Goal: Transaction & Acquisition: Purchase product/service

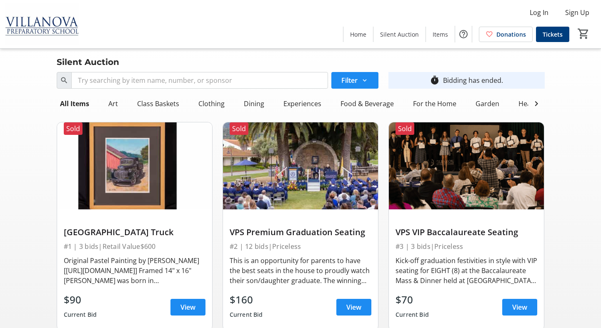
click at [47, 35] on img at bounding box center [42, 24] width 74 height 42
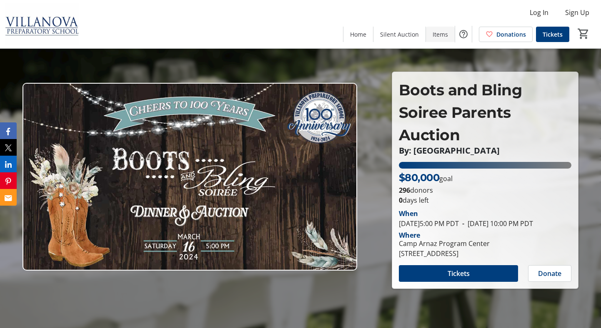
click at [443, 34] on span "Items" at bounding box center [440, 34] width 15 height 9
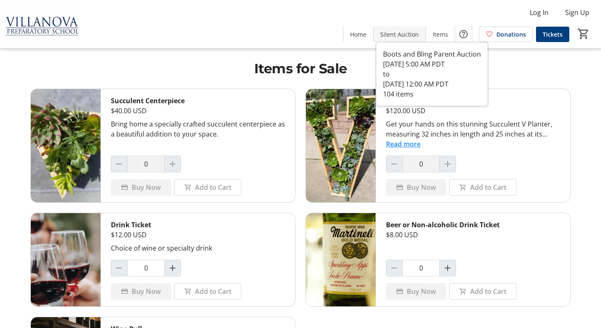
click at [391, 30] on span "Silent Auction" at bounding box center [399, 34] width 39 height 9
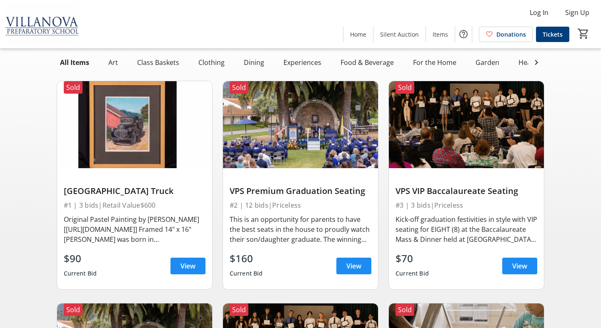
scroll to position [43, 0]
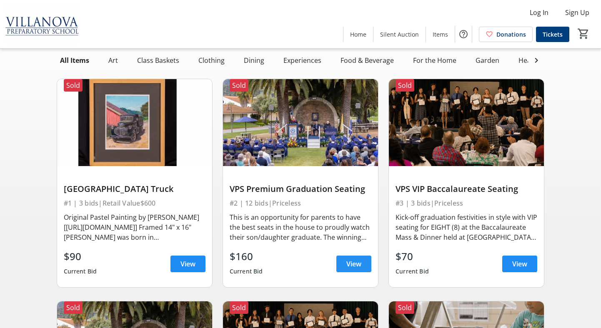
click at [353, 266] on span "View" at bounding box center [353, 264] width 15 height 10
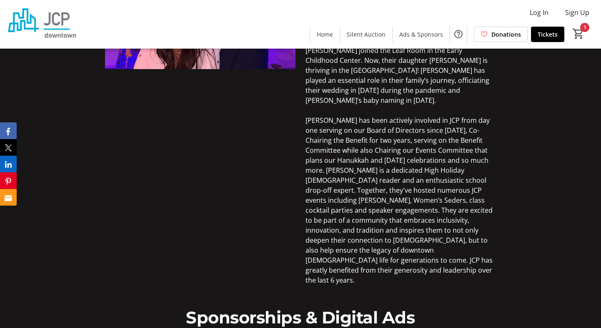
scroll to position [1587, 0]
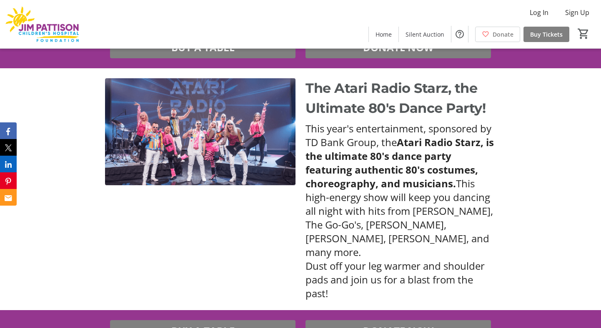
scroll to position [518, 0]
